Goal: Register for event/course

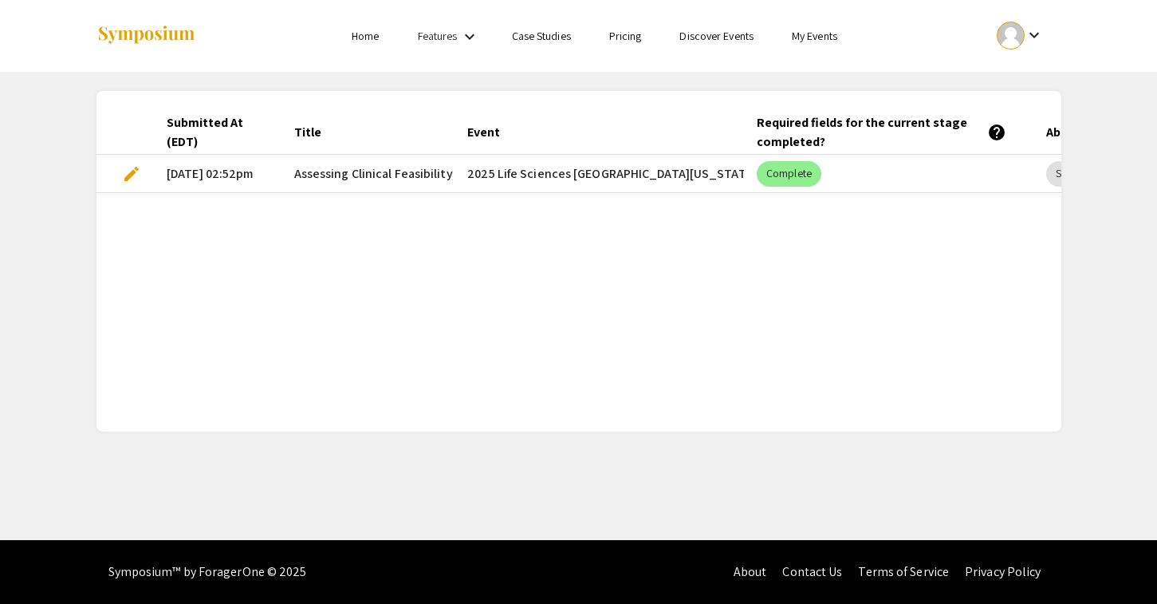
scroll to position [0, 517]
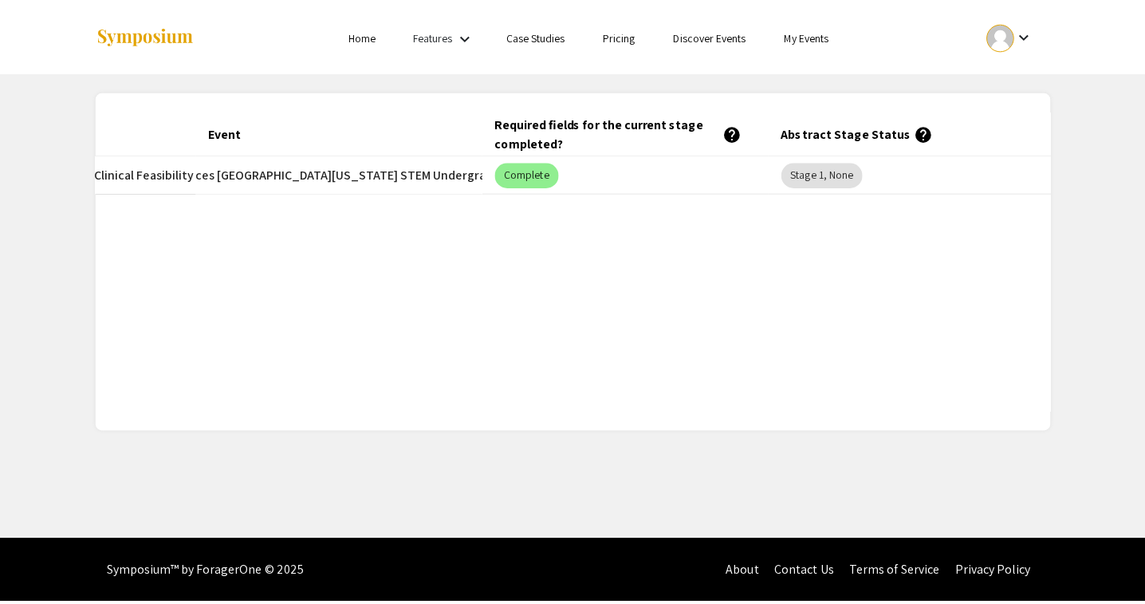
scroll to position [0, 254]
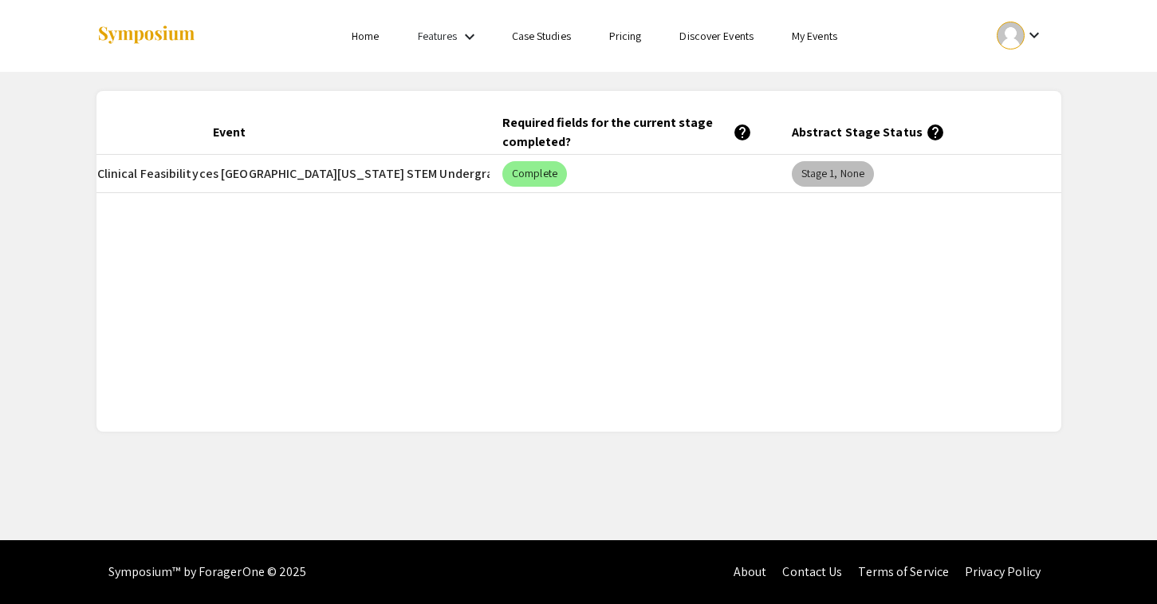
click at [856, 179] on mat-chip "Stage 1, None" at bounding box center [833, 174] width 82 height 26
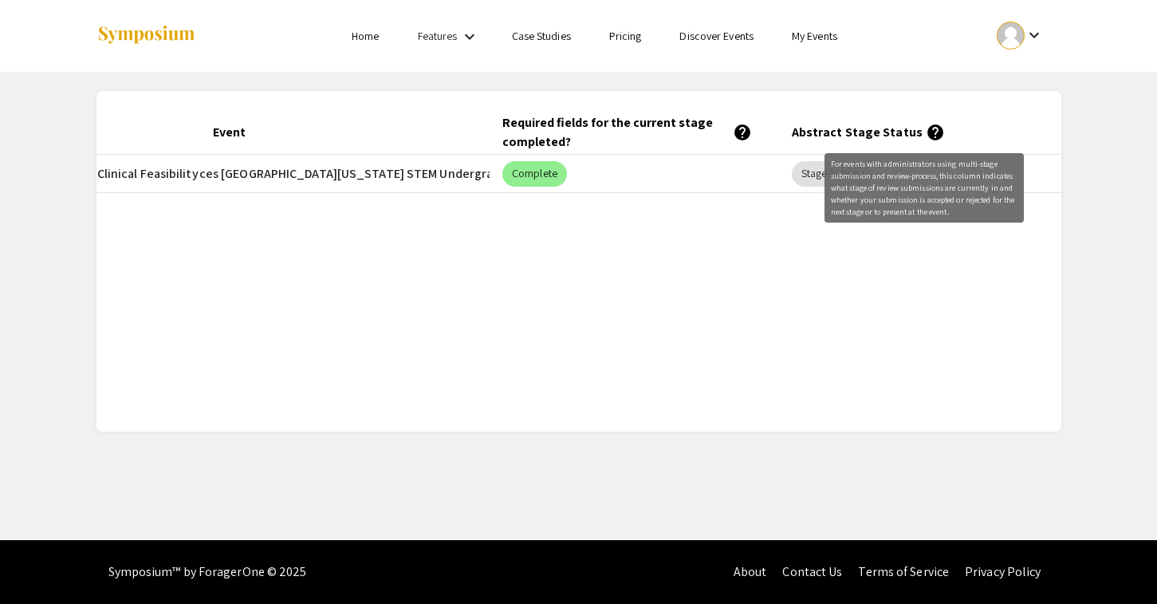
click at [926, 129] on mat-icon "help" at bounding box center [935, 132] width 19 height 19
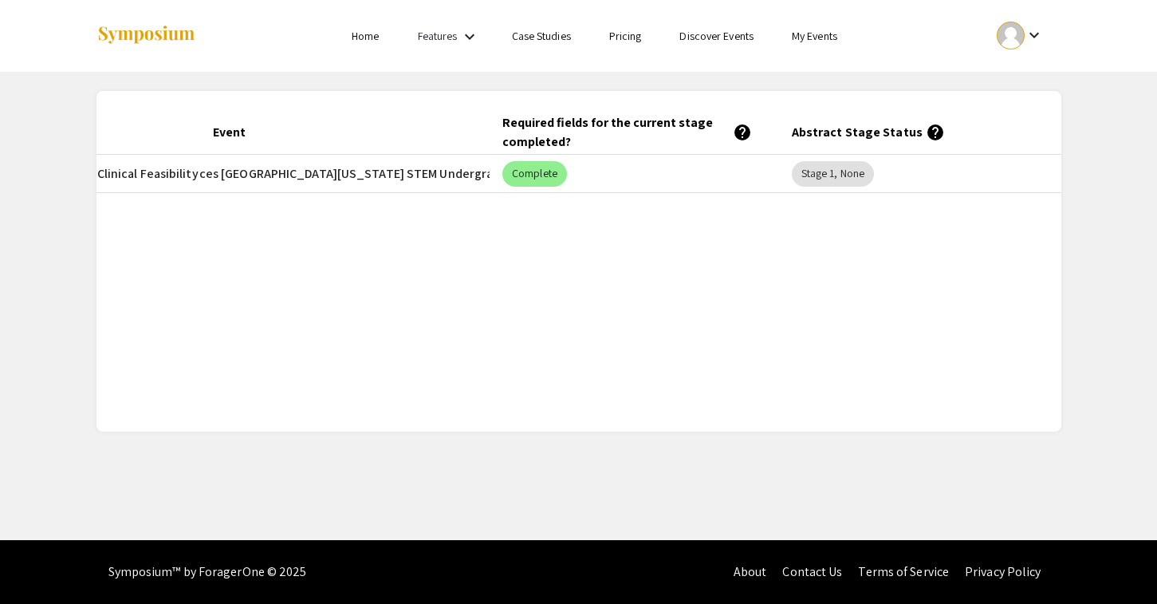
click at [809, 31] on link "My Events" at bounding box center [814, 36] width 45 height 14
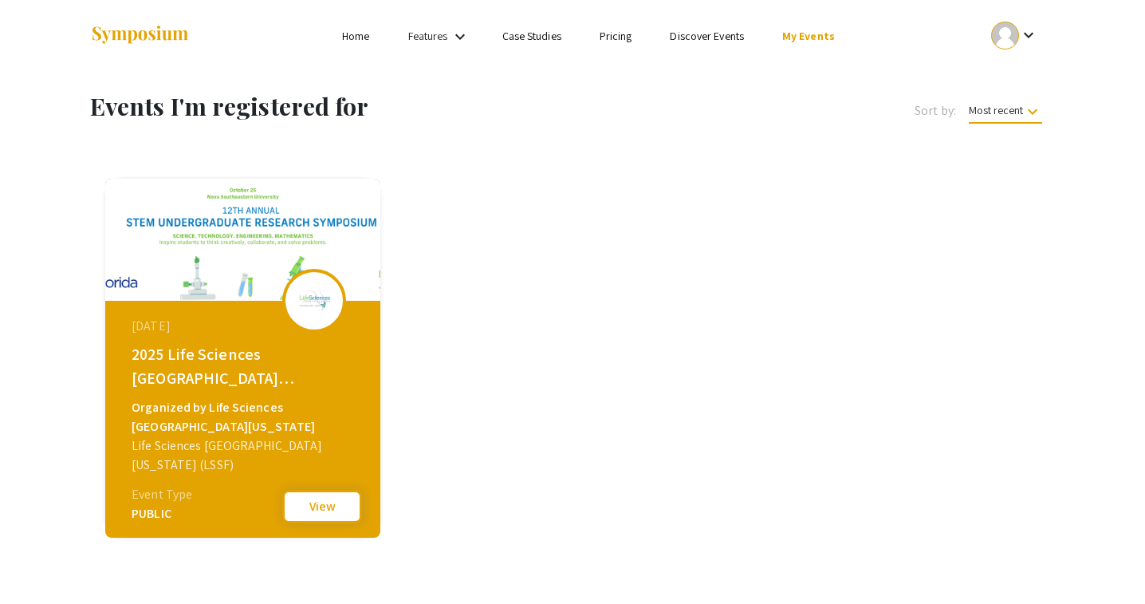
click at [313, 495] on button "View" at bounding box center [322, 506] width 80 height 33
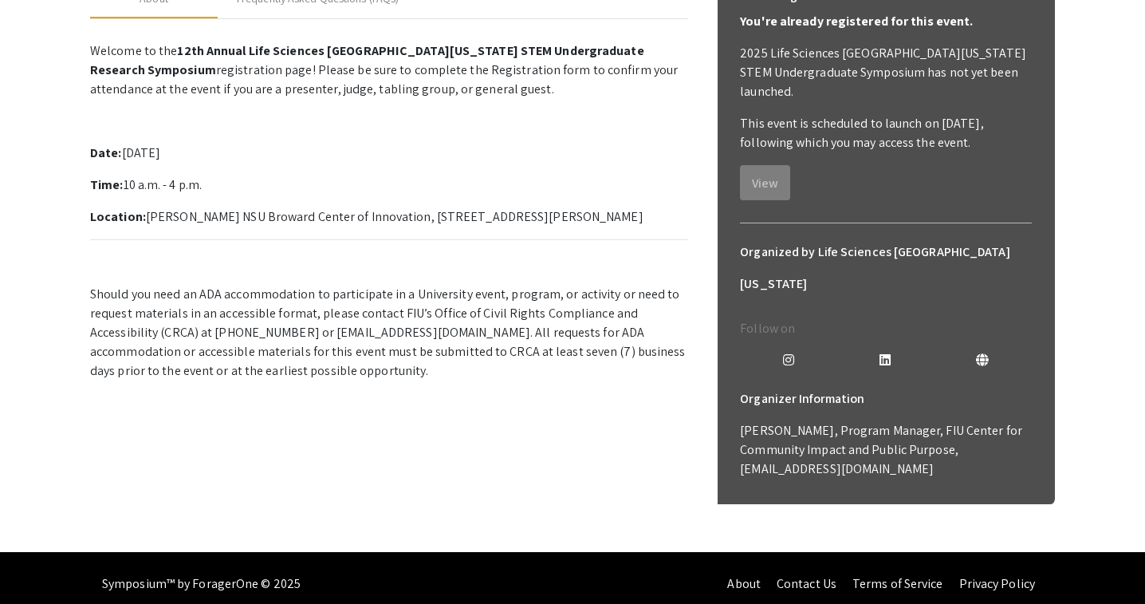
scroll to position [276, 0]
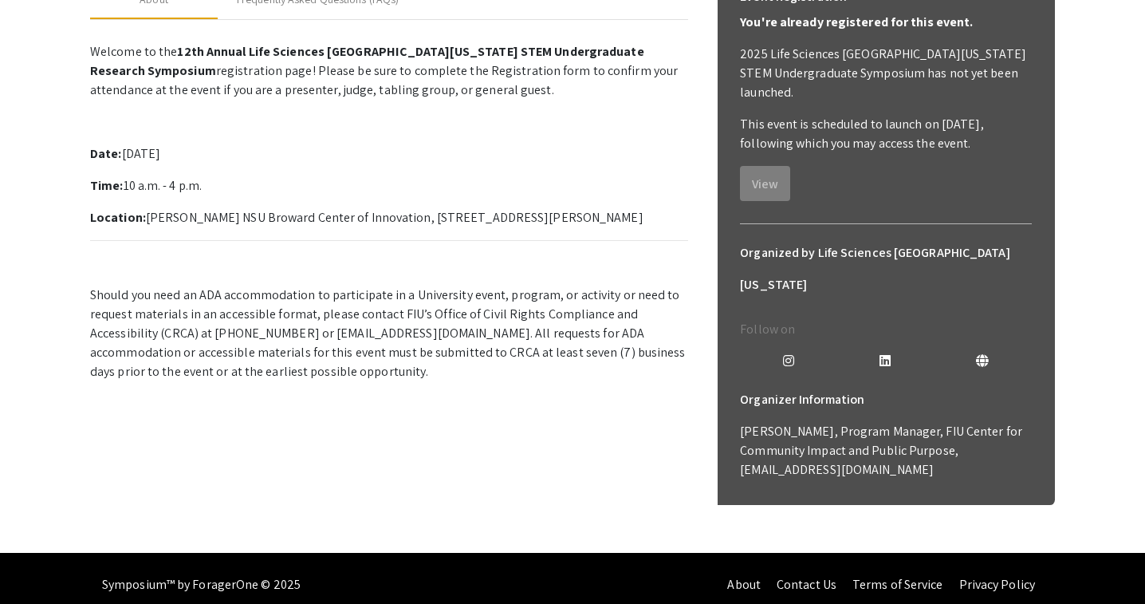
drag, startPoint x: 145, startPoint y: 364, endPoint x: 683, endPoint y: 362, distance: 537.4
click at [683, 227] on p "Location: [PERSON_NAME] NSU Broward Center of Innovation, [STREET_ADDRESS][PERS…" at bounding box center [389, 217] width 598 height 19
copy p "[PERSON_NAME] NSU Broward Center of Innovation, [STREET_ADDRESS][PERSON_NAME]"
